Goal: Task Accomplishment & Management: Complete application form

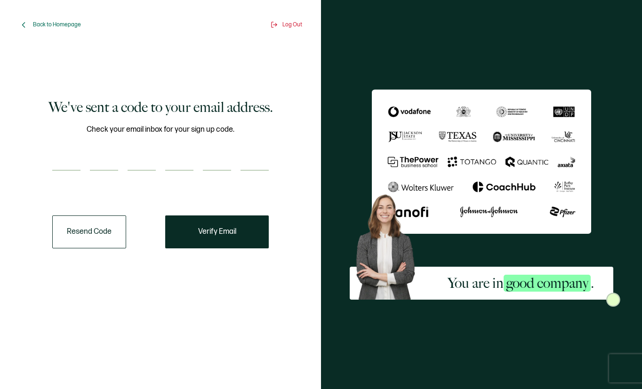
click at [67, 160] on input "number" at bounding box center [66, 161] width 28 height 19
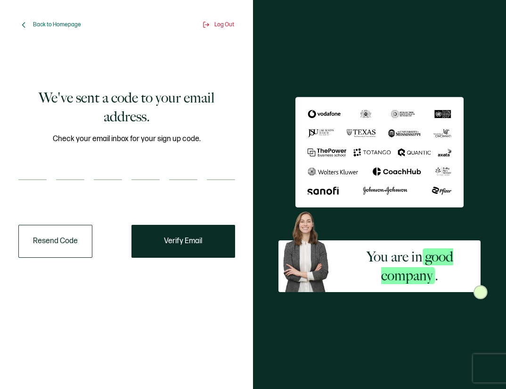
type input "6"
type input "7"
type input "3"
type input "1"
type input "8"
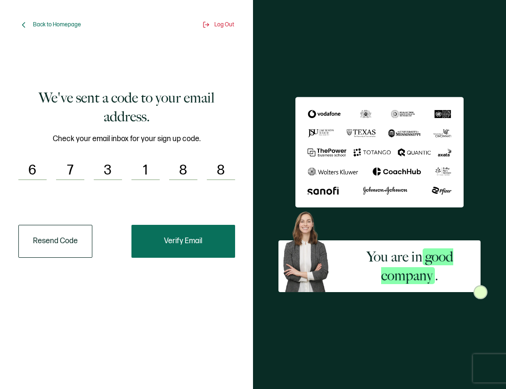
type input "8"
click at [177, 242] on span "Verify Email" at bounding box center [183, 242] width 38 height 8
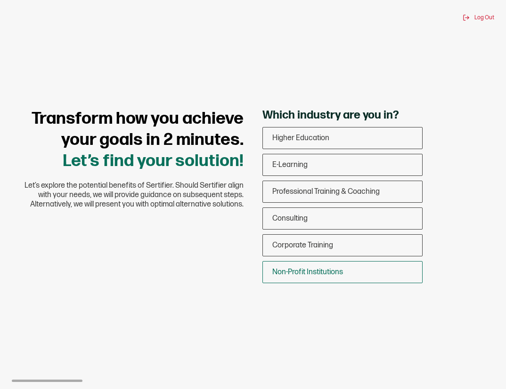
click at [358, 273] on div "Non-Profit Institutions" at bounding box center [342, 272] width 159 height 22
click at [0, 0] on input "Non-Profit Institutions" at bounding box center [0, 0] width 0 height 0
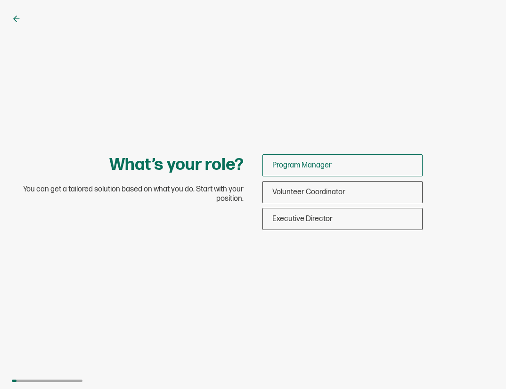
click at [358, 166] on div "Program Manager" at bounding box center [342, 165] width 159 height 22
click at [0, 0] on input "Program Manager" at bounding box center [0, 0] width 0 height 0
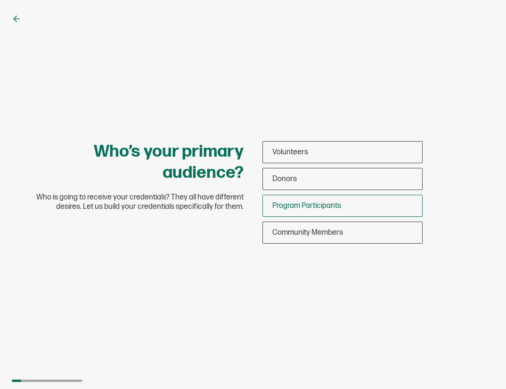
click at [338, 205] on span "Program Participants" at bounding box center [306, 205] width 69 height 9
click at [0, 0] on input "Program Participants" at bounding box center [0, 0] width 0 height 0
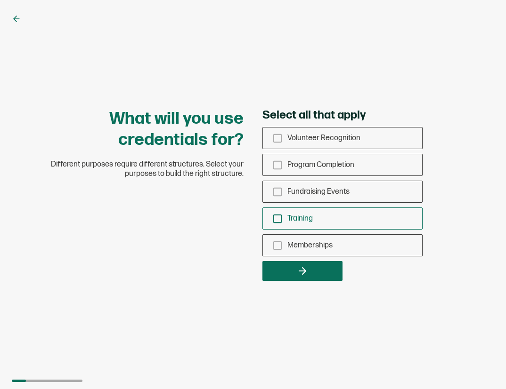
click at [277, 218] on icon "checkbox-group" at bounding box center [277, 219] width 10 height 10
click at [0, 0] on input "Training" at bounding box center [0, 0] width 0 height 0
click at [278, 164] on icon "checkbox-group" at bounding box center [277, 165] width 10 height 10
click at [0, 0] on input "Program Completion" at bounding box center [0, 0] width 0 height 0
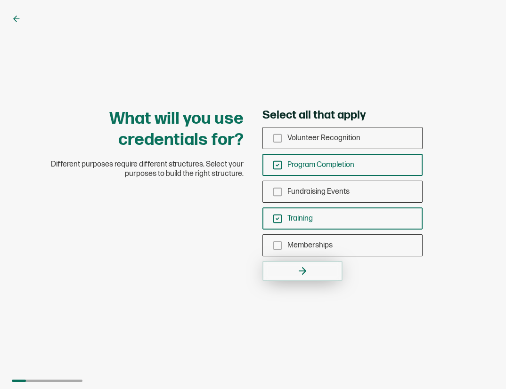
click at [296, 269] on button "button" at bounding box center [302, 271] width 80 height 20
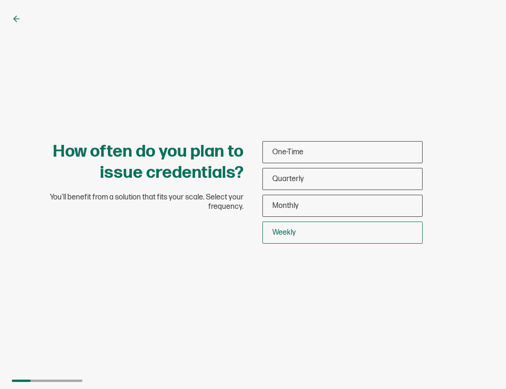
click at [303, 233] on div "Weekly" at bounding box center [342, 233] width 159 height 22
click at [0, 0] on input "Weekly" at bounding box center [0, 0] width 0 height 0
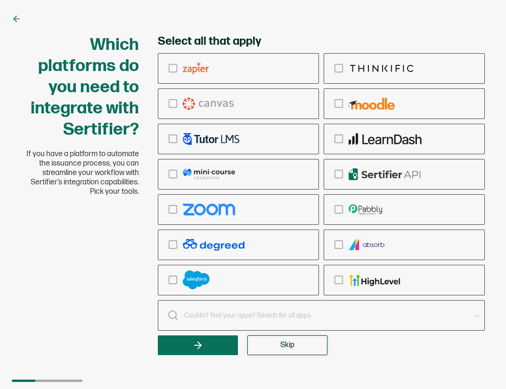
click at [277, 348] on button "Skip" at bounding box center [287, 346] width 80 height 20
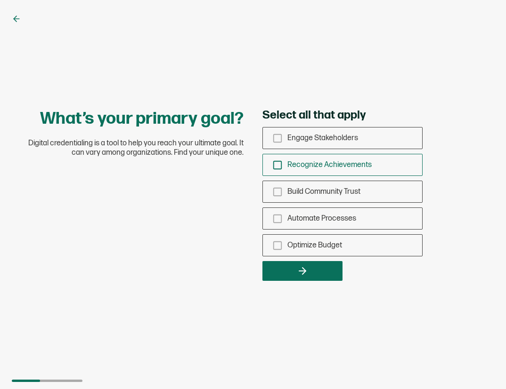
click at [274, 167] on rect "checkbox-group" at bounding box center [278, 165] width 8 height 8
click at [0, 0] on input "Recognize Achievements" at bounding box center [0, 0] width 0 height 0
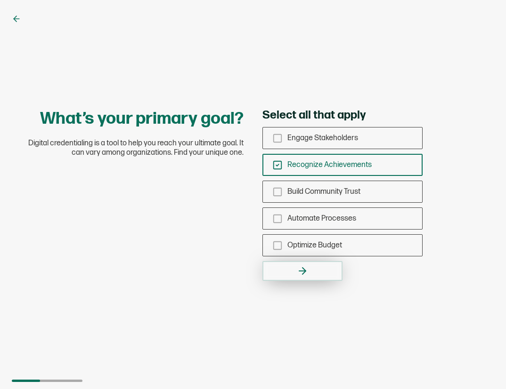
click at [304, 268] on icon "button" at bounding box center [302, 271] width 11 height 11
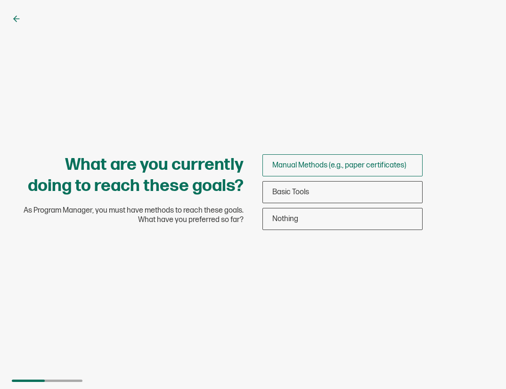
click at [364, 166] on span "Manual Methods (e.g., paper certificates)" at bounding box center [339, 165] width 134 height 9
click at [0, 0] on input "Manual Methods (e.g., paper certificates)" at bounding box center [0, 0] width 0 height 0
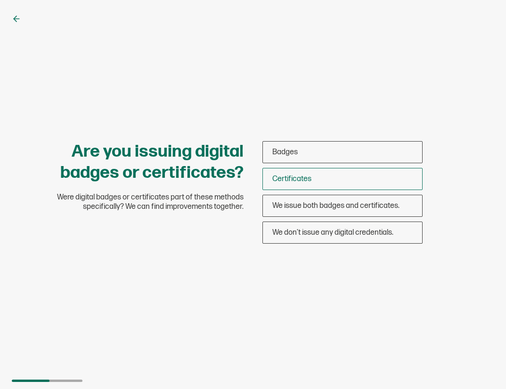
click at [320, 180] on div "Certificates" at bounding box center [342, 179] width 159 height 22
click at [0, 0] on input "Certificates" at bounding box center [0, 0] width 0 height 0
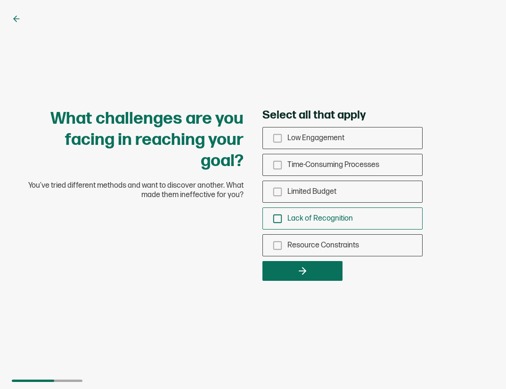
click at [277, 218] on icon "checkbox-group" at bounding box center [277, 219] width 10 height 10
click at [0, 0] on input "Lack of Recognition" at bounding box center [0, 0] width 0 height 0
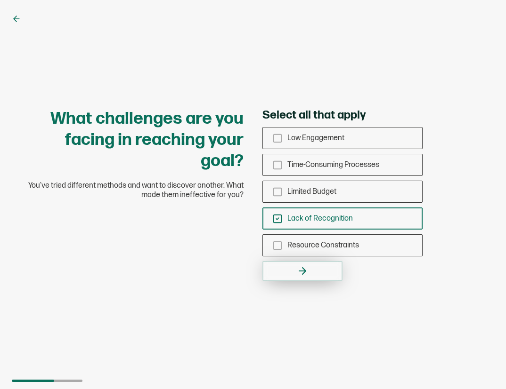
click at [303, 267] on icon "button" at bounding box center [302, 271] width 11 height 11
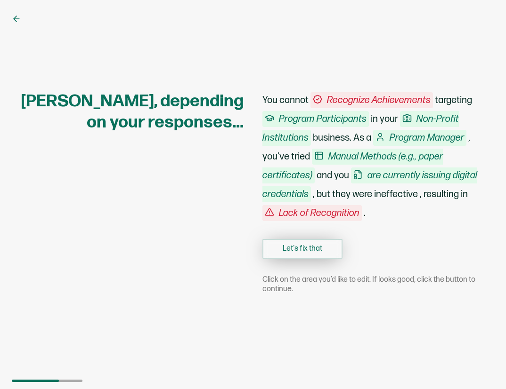
click at [313, 247] on button "Let's fix that" at bounding box center [302, 249] width 80 height 20
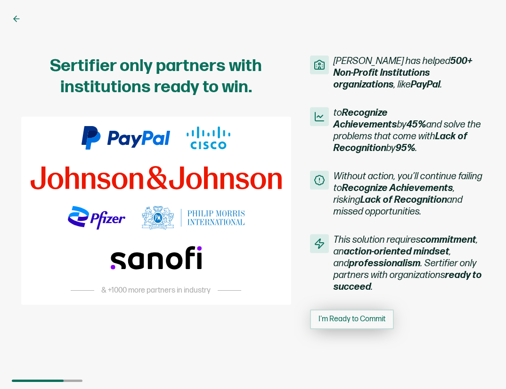
click at [369, 318] on span "I'm Ready to Commit" at bounding box center [351, 320] width 67 height 8
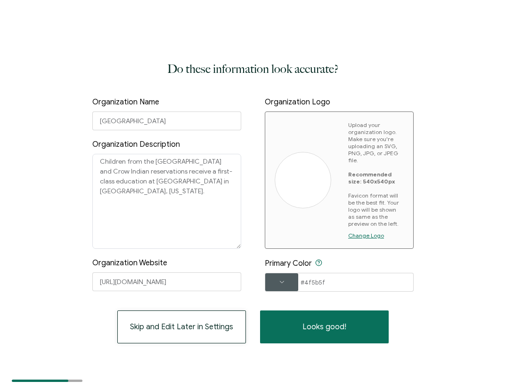
click at [193, 324] on span "Skip and Edit Later in Settings" at bounding box center [181, 327] width 103 height 8
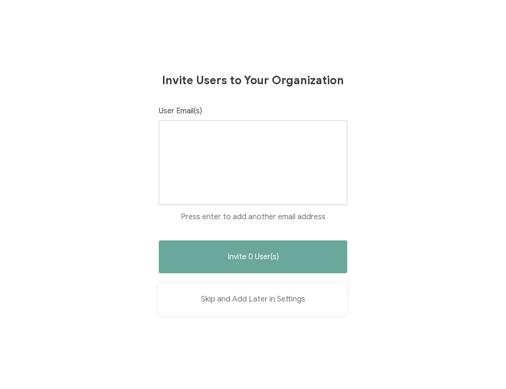
click at [255, 301] on button "Skip and Add Later in Settings" at bounding box center [253, 299] width 188 height 33
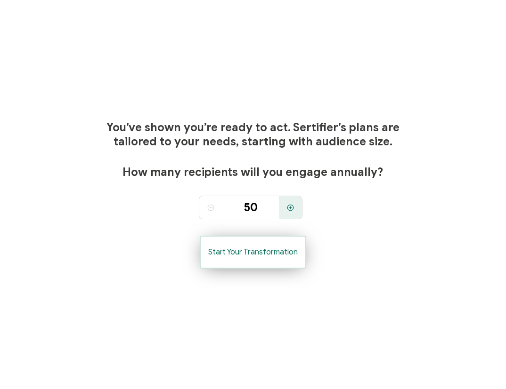
click at [270, 255] on span "Start Your Transformation" at bounding box center [252, 253] width 89 height 8
